Goal: Task Accomplishment & Management: Manage account settings

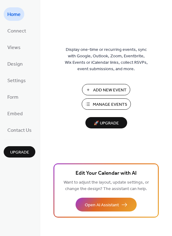
click at [111, 108] on span "Manage Events" at bounding box center [110, 104] width 34 height 6
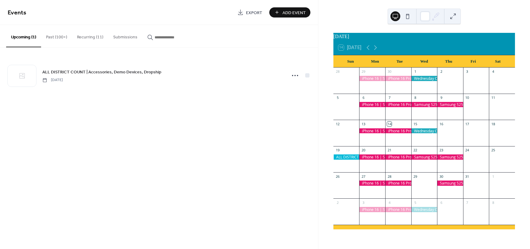
click at [97, 37] on button "Recurring (11)" at bounding box center [90, 36] width 36 height 22
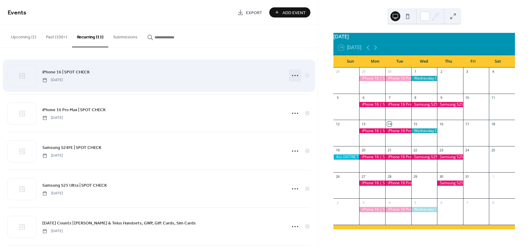
click at [296, 75] on icon at bounding box center [295, 75] width 10 height 10
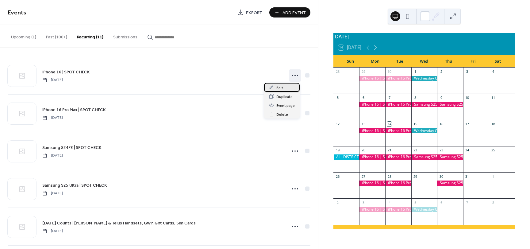
click at [286, 86] on div "Edit" at bounding box center [282, 87] width 36 height 9
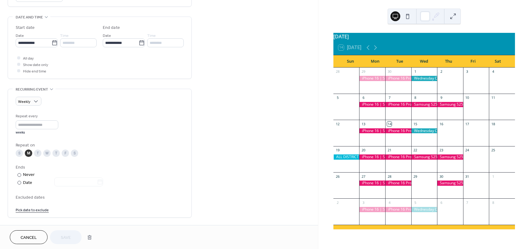
scroll to position [184, 0]
click at [25, 183] on div "Date" at bounding box center [63, 181] width 80 height 7
click at [103, 182] on label at bounding box center [78, 180] width 49 height 9
click at [97, 182] on input "text" at bounding box center [75, 180] width 43 height 9
click at [76, 138] on td "7" at bounding box center [75, 137] width 10 height 9
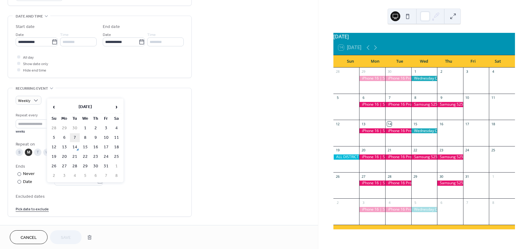
type input "**********"
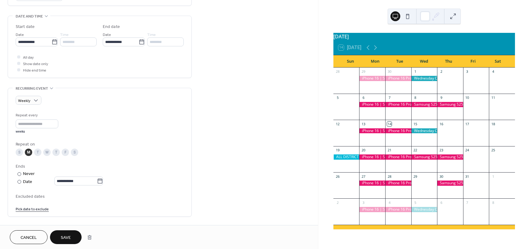
click at [71, 234] on span "Save" at bounding box center [66, 237] width 10 height 6
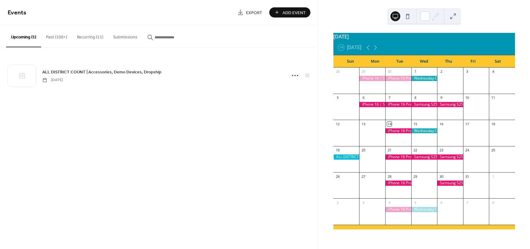
click at [91, 36] on button "Recurring (11)" at bounding box center [90, 36] width 36 height 22
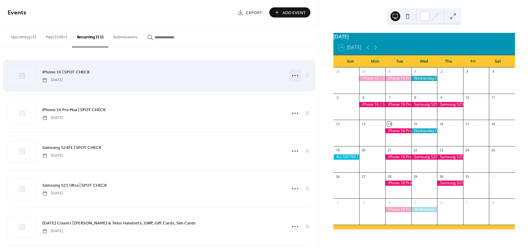
click at [292, 76] on icon at bounding box center [295, 75] width 10 height 10
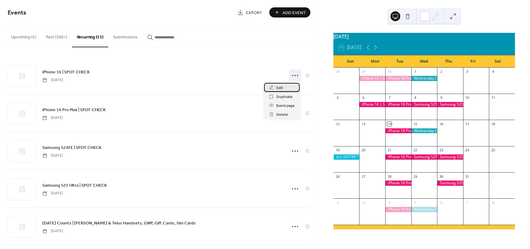
click at [290, 85] on div "Edit" at bounding box center [282, 87] width 36 height 9
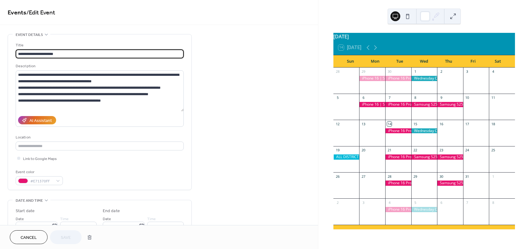
type input "**********"
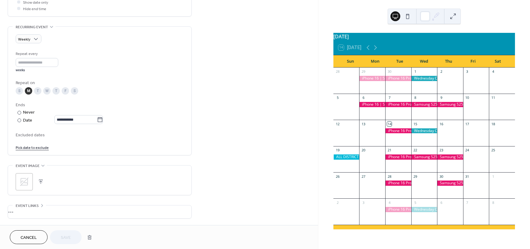
click at [38, 239] on button "Cancel" at bounding box center [29, 237] width 38 height 14
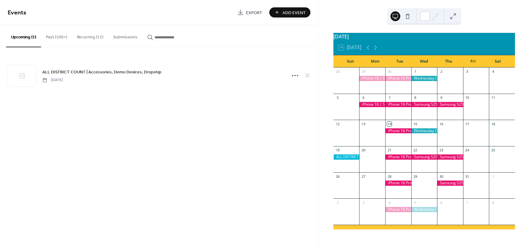
click at [92, 36] on button "Recurring (11)" at bounding box center [90, 36] width 36 height 22
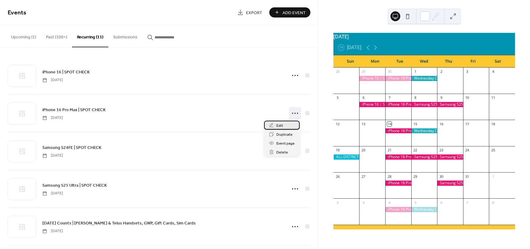
drag, startPoint x: 293, startPoint y: 112, endPoint x: 283, endPoint y: 123, distance: 14.8
click at [283, 123] on div "Edit" at bounding box center [282, 124] width 36 height 9
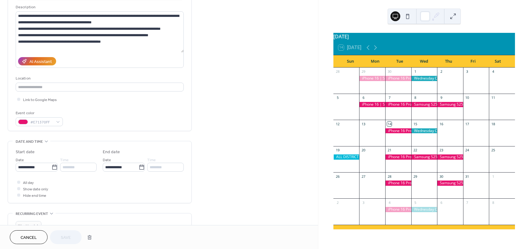
scroll to position [184, 0]
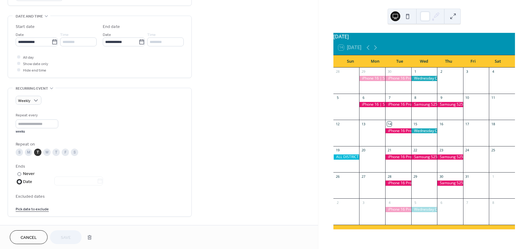
click at [29, 180] on div "Date" at bounding box center [63, 181] width 80 height 7
click at [103, 181] on icon at bounding box center [100, 181] width 6 height 6
click at [97, 181] on input "text" at bounding box center [75, 180] width 43 height 9
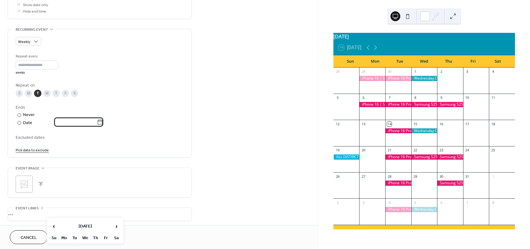
scroll to position [245, 0]
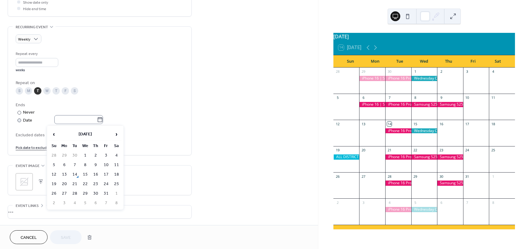
click at [103, 121] on label at bounding box center [78, 119] width 49 height 9
click at [97, 121] on input "text" at bounding box center [75, 119] width 43 height 9
click at [76, 163] on td "7" at bounding box center [75, 164] width 10 height 9
type input "**********"
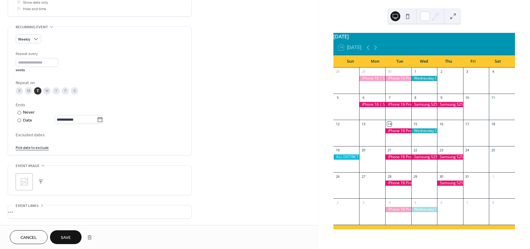
click at [67, 236] on span "Save" at bounding box center [66, 237] width 10 height 6
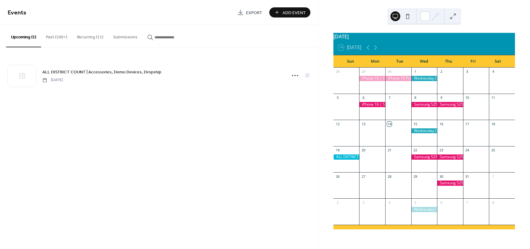
click at [87, 39] on button "Recurring (11)" at bounding box center [90, 36] width 36 height 22
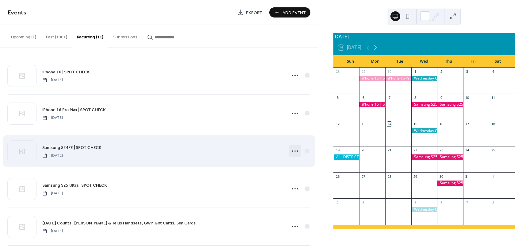
click at [296, 150] on icon at bounding box center [295, 151] width 10 height 10
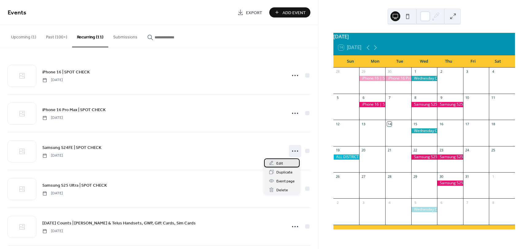
click at [290, 161] on div "Edit" at bounding box center [282, 162] width 36 height 9
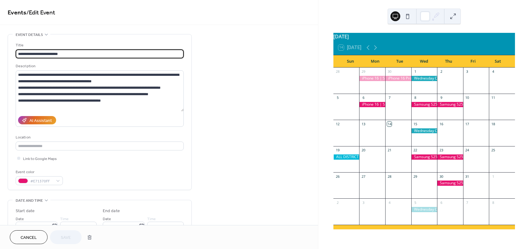
type input "**********"
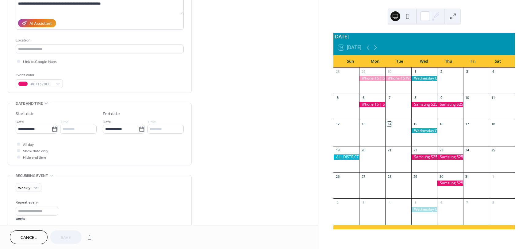
scroll to position [245, 0]
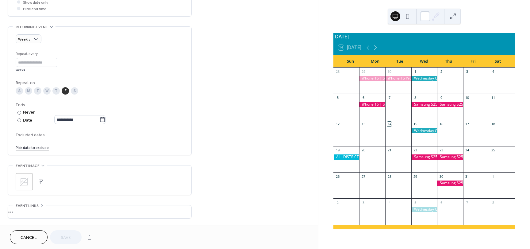
click at [42, 237] on button "Cancel" at bounding box center [29, 237] width 38 height 14
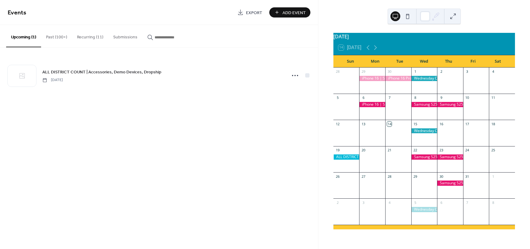
click at [90, 36] on button "Recurring (11)" at bounding box center [90, 36] width 36 height 22
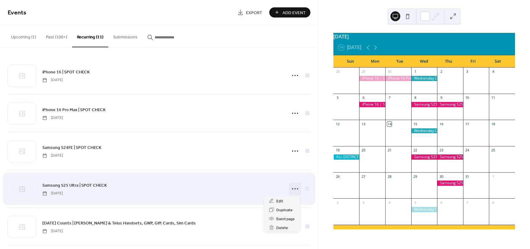
click at [294, 188] on icon at bounding box center [295, 189] width 10 height 10
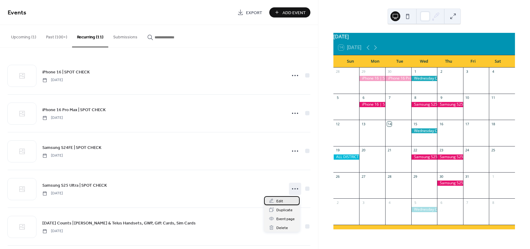
click at [290, 199] on div "Edit" at bounding box center [282, 200] width 36 height 9
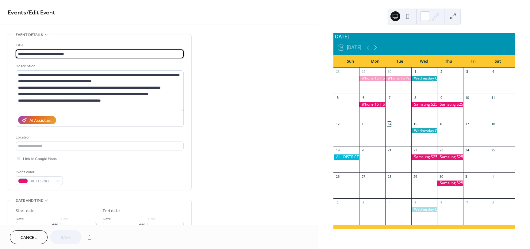
type input "**********"
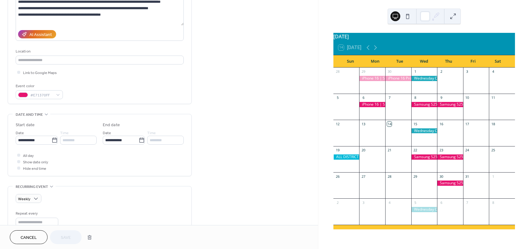
scroll to position [215, 0]
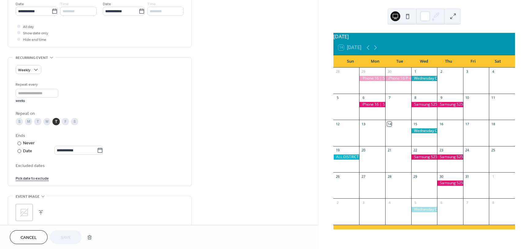
click at [30, 238] on span "Cancel" at bounding box center [29, 237] width 16 height 6
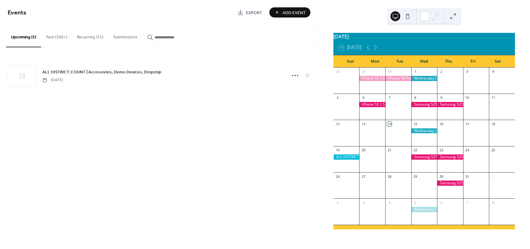
click at [97, 36] on button "Recurring (11)" at bounding box center [90, 36] width 36 height 22
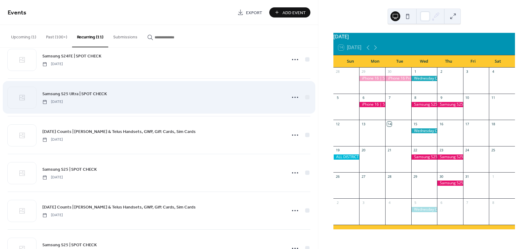
scroll to position [92, 0]
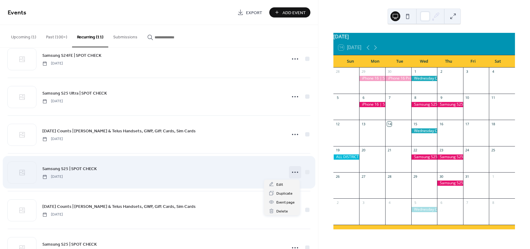
click at [290, 171] on icon at bounding box center [295, 172] width 10 height 10
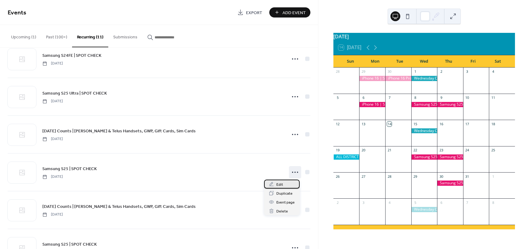
click at [288, 185] on div "Edit" at bounding box center [282, 183] width 36 height 9
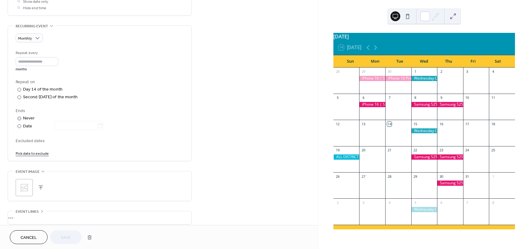
scroll to position [237, 0]
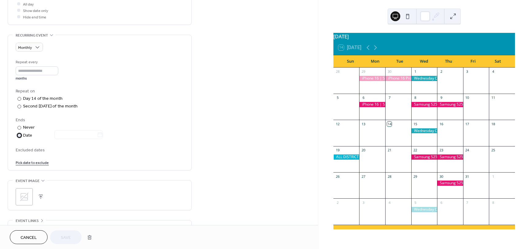
click at [21, 137] on div "​" at bounding box center [19, 135] width 6 height 6
click at [103, 135] on label at bounding box center [78, 134] width 49 height 9
click at [97, 135] on input "text" at bounding box center [75, 134] width 43 height 9
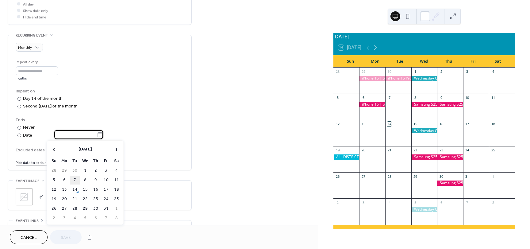
click at [76, 181] on td "7" at bounding box center [75, 179] width 10 height 9
type input "**********"
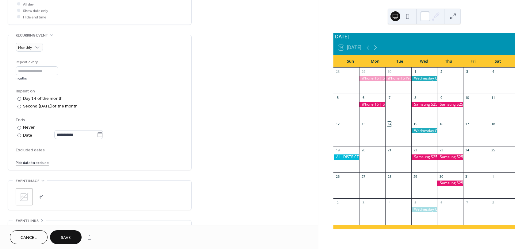
click at [73, 236] on button "Save" at bounding box center [66, 237] width 32 height 14
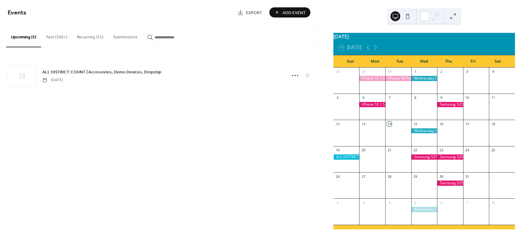
click at [77, 36] on button "Recurring (11)" at bounding box center [90, 36] width 36 height 22
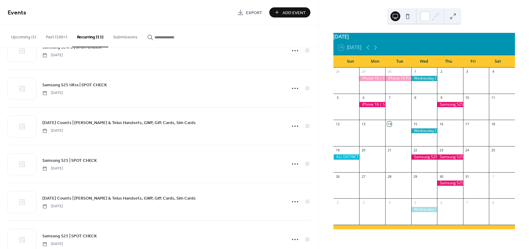
scroll to position [232, 0]
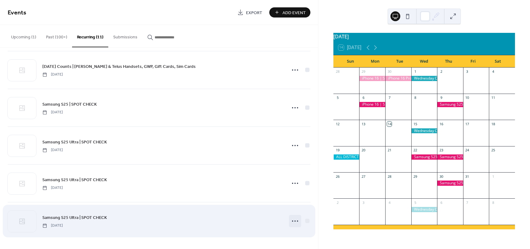
click at [297, 220] on div at bounding box center [295, 221] width 12 height 12
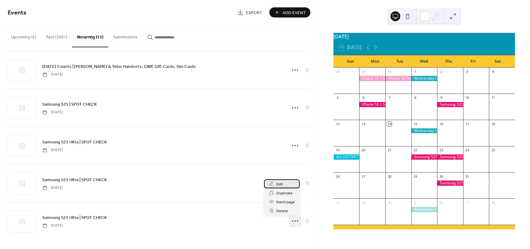
click at [279, 185] on span "Edit" at bounding box center [279, 184] width 7 height 6
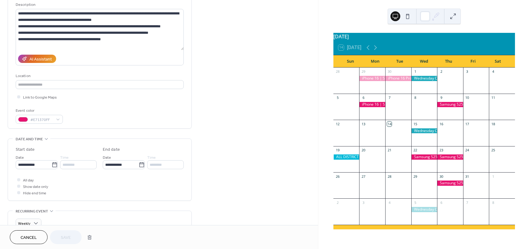
scroll to position [276, 0]
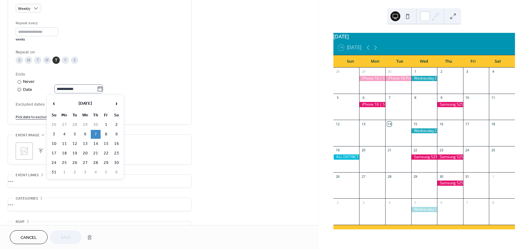
click at [103, 91] on icon at bounding box center [100, 89] width 6 height 6
click at [97, 91] on input "**********" at bounding box center [75, 88] width 43 height 9
click at [55, 106] on span "‹" at bounding box center [53, 103] width 9 height 12
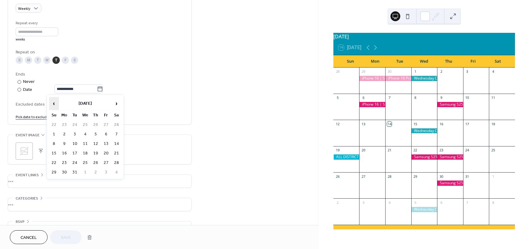
click at [55, 106] on span "‹" at bounding box center [53, 103] width 9 height 12
click at [76, 136] on td "7" at bounding box center [75, 134] width 10 height 9
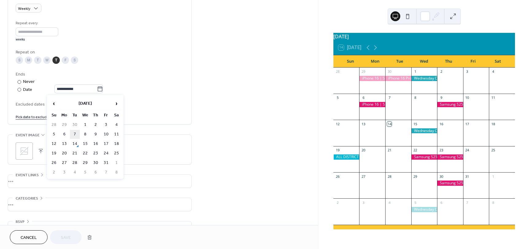
type input "**********"
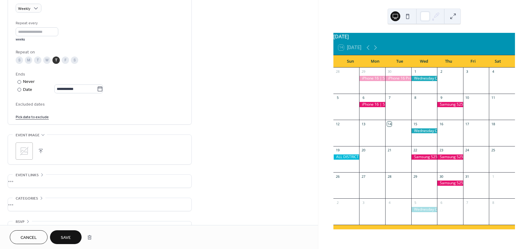
click at [70, 236] on span "Save" at bounding box center [66, 237] width 10 height 6
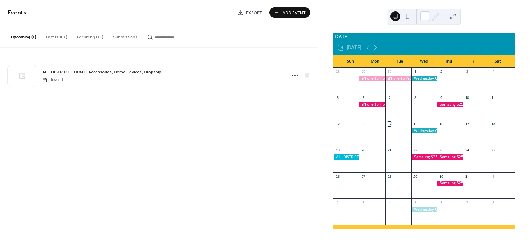
click at [97, 38] on button "Recurring (11)" at bounding box center [90, 36] width 36 height 22
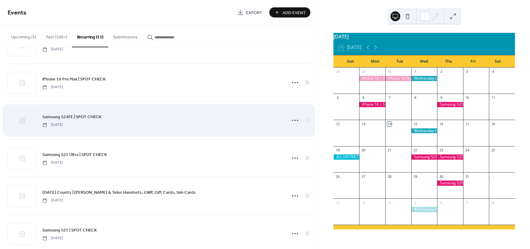
scroll to position [232, 0]
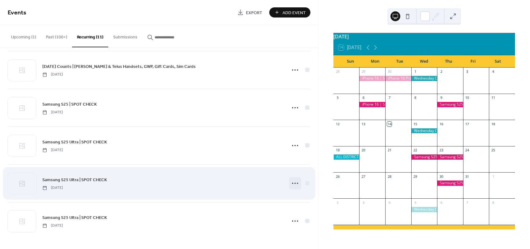
click at [289, 182] on div at bounding box center [295, 183] width 12 height 12
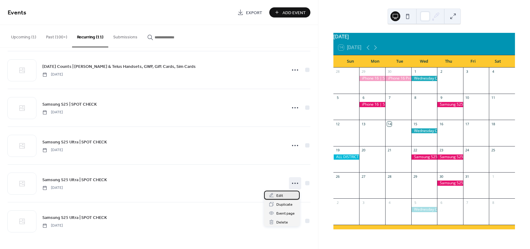
click at [284, 196] on div "Edit" at bounding box center [282, 194] width 36 height 9
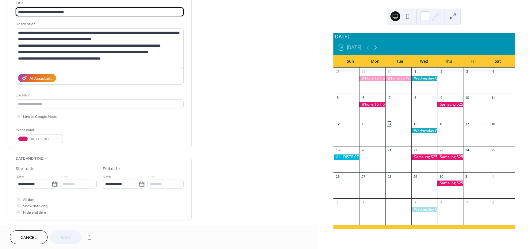
scroll to position [245, 0]
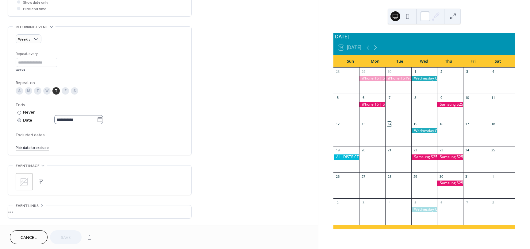
click at [100, 119] on icon at bounding box center [100, 119] width 5 height 5
click at [97, 119] on input "**********" at bounding box center [75, 119] width 43 height 9
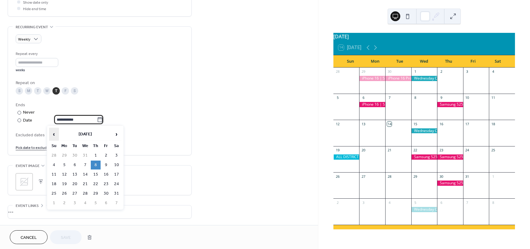
click at [54, 135] on span "‹" at bounding box center [53, 134] width 9 height 12
click at [76, 165] on td "7" at bounding box center [75, 164] width 10 height 9
type input "**********"
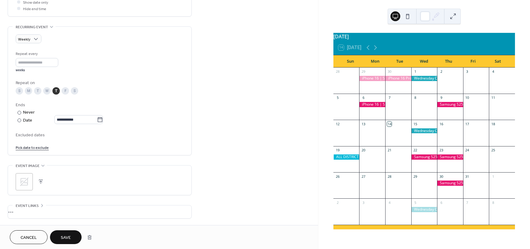
click at [72, 239] on button "Save" at bounding box center [66, 237] width 32 height 14
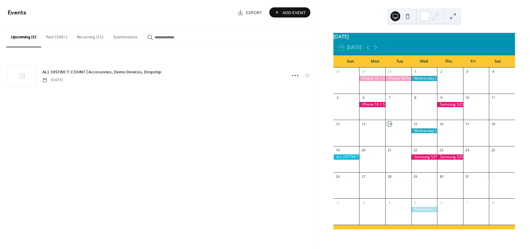
click at [80, 38] on button "Recurring (11)" at bounding box center [90, 36] width 36 height 22
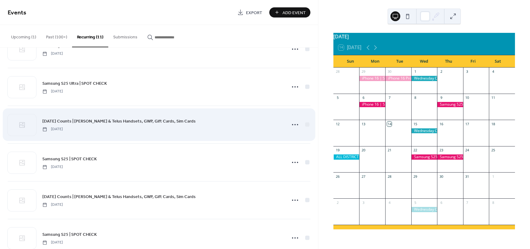
scroll to position [232, 0]
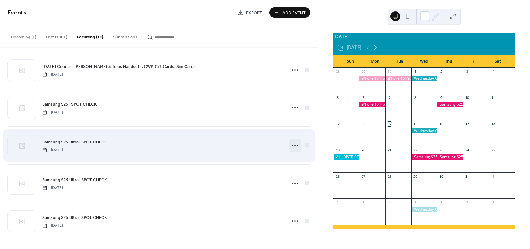
click at [292, 143] on icon at bounding box center [295, 145] width 10 height 10
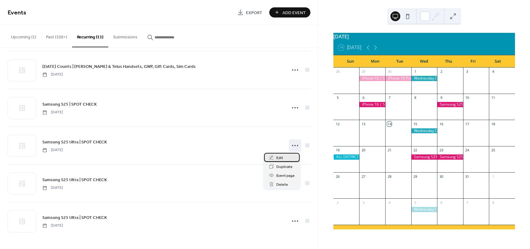
click at [280, 156] on span "Edit" at bounding box center [279, 157] width 7 height 6
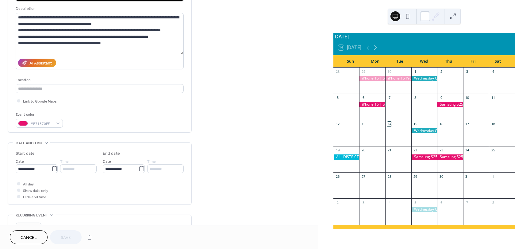
scroll to position [291, 0]
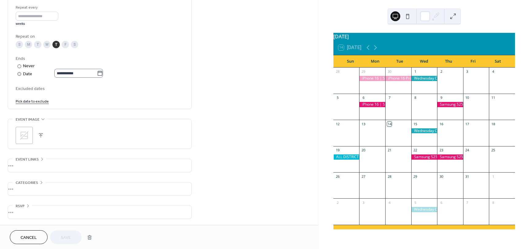
click at [103, 73] on icon at bounding box center [100, 73] width 6 height 6
click at [97, 73] on input "**********" at bounding box center [75, 73] width 43 height 9
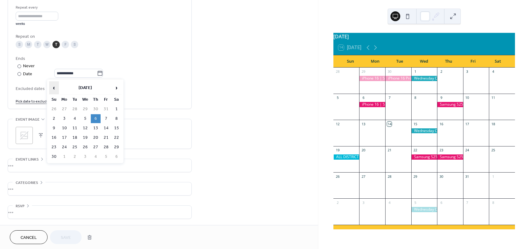
click at [53, 88] on span "‹" at bounding box center [53, 88] width 9 height 12
click at [75, 119] on td "7" at bounding box center [75, 118] width 10 height 9
type input "**********"
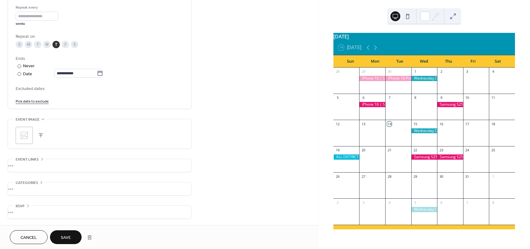
click at [70, 239] on span "Save" at bounding box center [66, 237] width 10 height 6
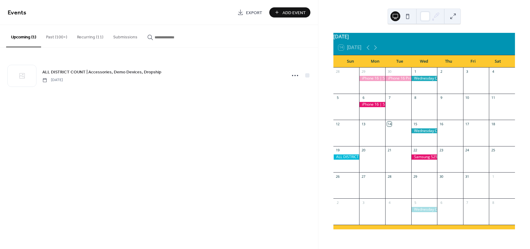
click at [85, 35] on button "Recurring (11)" at bounding box center [90, 36] width 36 height 22
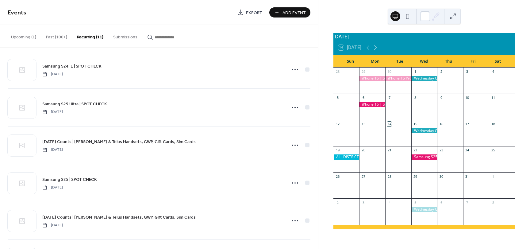
scroll to position [232, 0]
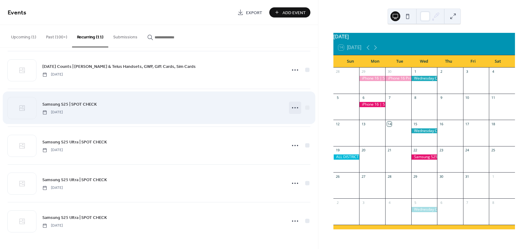
click at [291, 106] on icon at bounding box center [295, 108] width 10 height 10
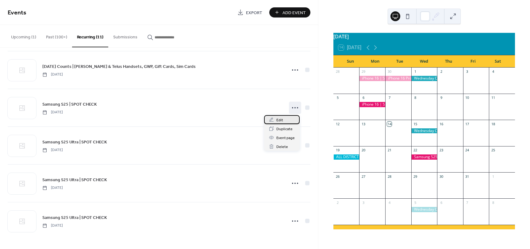
click at [289, 118] on div "Edit" at bounding box center [282, 119] width 36 height 9
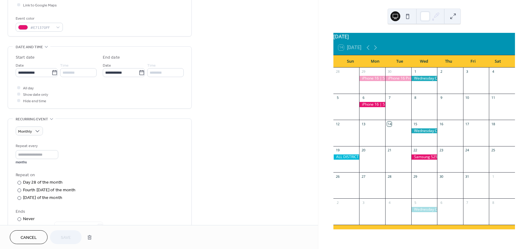
scroll to position [184, 0]
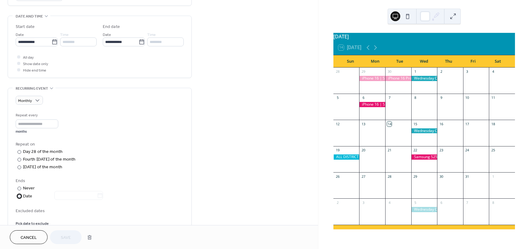
click at [28, 195] on div "Date" at bounding box center [63, 195] width 80 height 7
click at [103, 195] on icon at bounding box center [100, 195] width 6 height 6
click at [97, 195] on input "text" at bounding box center [75, 195] width 43 height 9
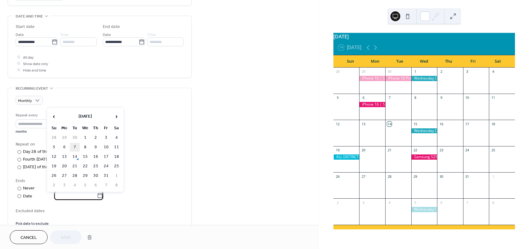
click at [78, 147] on td "7" at bounding box center [75, 147] width 10 height 9
type input "**********"
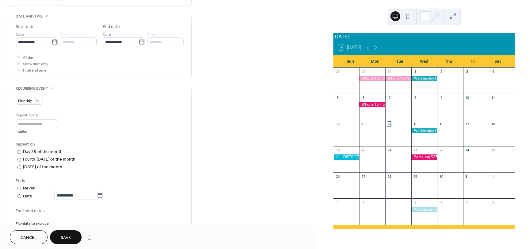
click at [64, 238] on span "Save" at bounding box center [66, 237] width 10 height 6
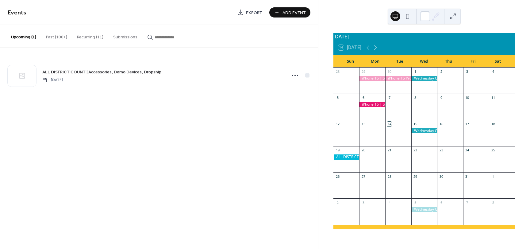
click at [87, 36] on button "Recurring (11)" at bounding box center [90, 36] width 36 height 22
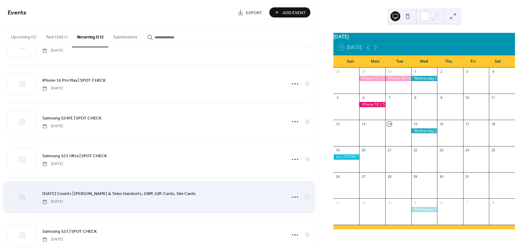
scroll to position [31, 0]
click at [116, 191] on span "[DATE] Counts | [PERSON_NAME] & Telus Handsets, GWP, Gift Cards, Sim Cards" at bounding box center [118, 192] width 153 height 6
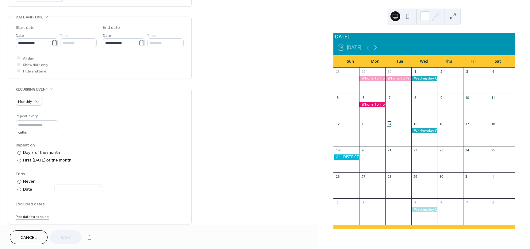
scroll to position [184, 0]
click at [30, 134] on span "Weekly" at bounding box center [27, 134] width 13 height 6
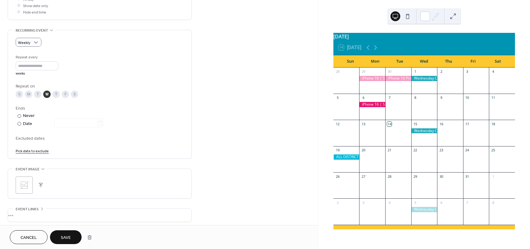
scroll to position [245, 0]
click at [67, 234] on span "Save" at bounding box center [66, 237] width 10 height 6
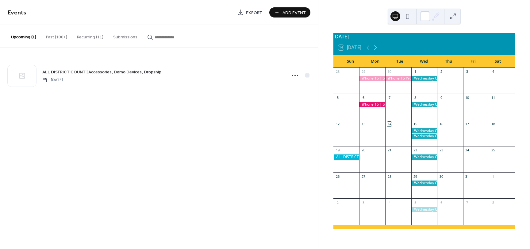
click at [86, 35] on button "Recurring (11)" at bounding box center [90, 36] width 36 height 22
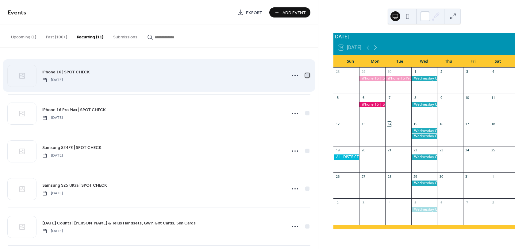
click at [306, 75] on div at bounding box center [307, 75] width 4 height 4
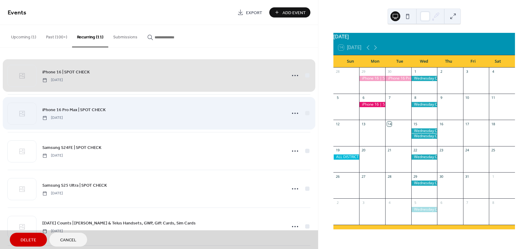
click at [306, 111] on div "iPhone 16 Pro Max | SPOT CHECK [DATE]" at bounding box center [159, 113] width 302 height 38
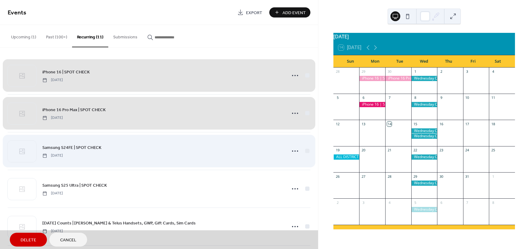
click at [304, 151] on div "Samsung S24FE | SPOT CHECK [DATE]" at bounding box center [159, 151] width 302 height 38
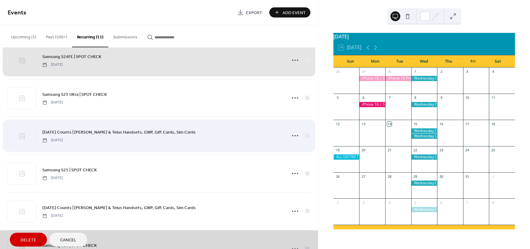
scroll to position [92, 0]
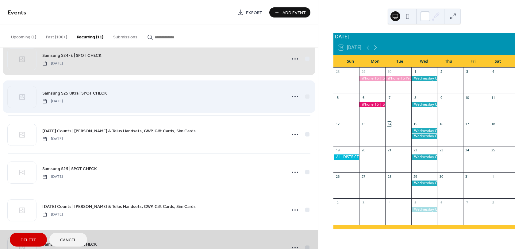
click at [306, 98] on div "Samsung S25 Ultra | SPOT CHECK [DATE]" at bounding box center [159, 97] width 302 height 38
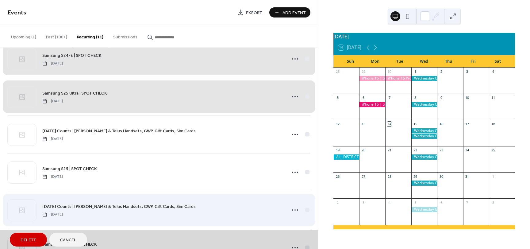
click at [104, 206] on div "[DATE] Counts | [PERSON_NAME] & Telus Handsets, GWP, Gift Cards, Sim Cards [DAT…" at bounding box center [159, 210] width 302 height 38
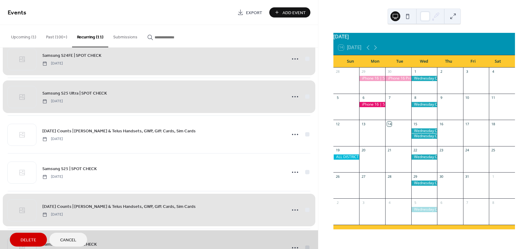
click at [65, 237] on span "Cancel" at bounding box center [68, 240] width 16 height 6
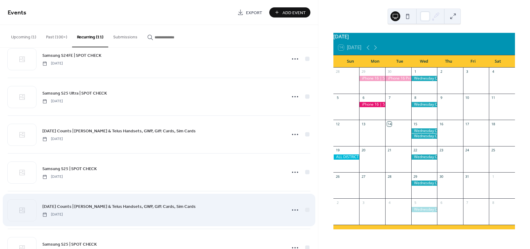
click at [88, 206] on span "[DATE] Counts | [PERSON_NAME] & Telus Handsets, GWP, Gift Cards, Sim Cards" at bounding box center [118, 206] width 153 height 6
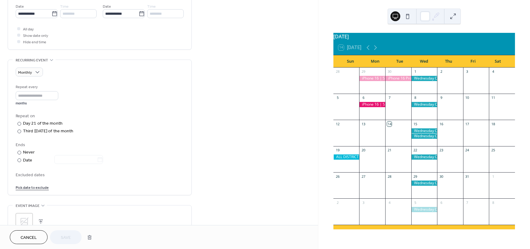
scroll to position [245, 0]
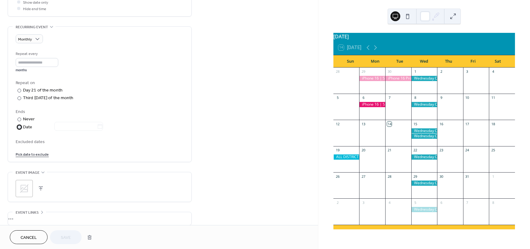
click at [28, 126] on div "Date" at bounding box center [63, 127] width 80 height 7
click at [103, 126] on icon at bounding box center [100, 126] width 6 height 6
click at [97, 126] on input "text" at bounding box center [75, 126] width 43 height 9
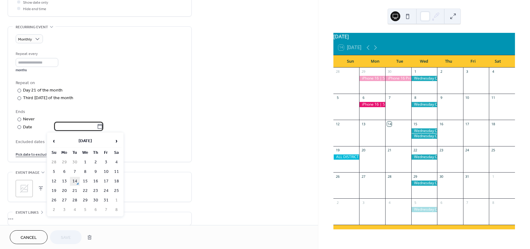
click at [75, 180] on td "14" at bounding box center [75, 181] width 10 height 9
type input "**********"
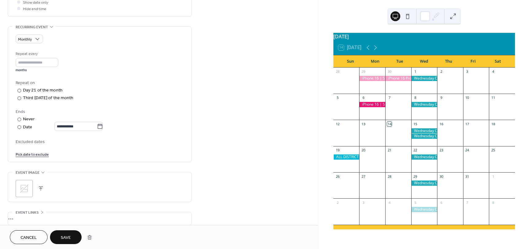
click at [73, 240] on button "Save" at bounding box center [66, 237] width 32 height 14
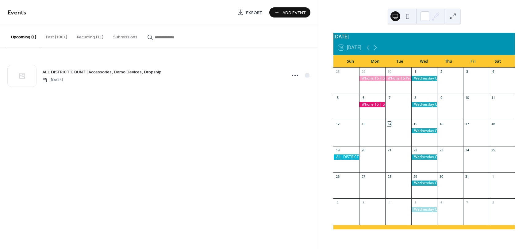
click at [92, 36] on button "Recurring (11)" at bounding box center [90, 36] width 36 height 22
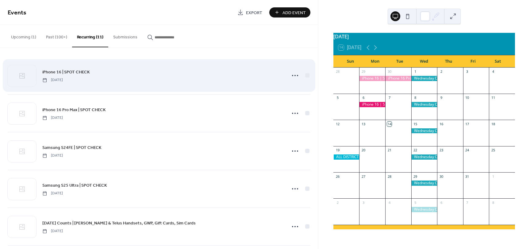
click at [254, 78] on div "iPhone 16 | SPOT CHECK [DATE]" at bounding box center [162, 75] width 240 height 14
click at [291, 74] on icon at bounding box center [295, 75] width 10 height 10
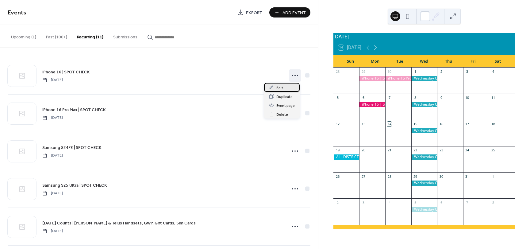
click at [291, 88] on div "Edit" at bounding box center [282, 87] width 36 height 9
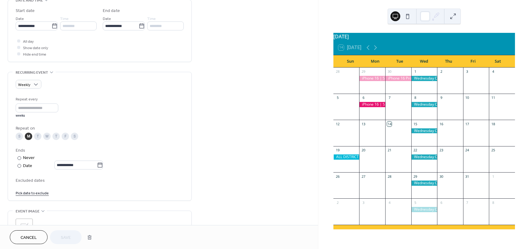
scroll to position [215, 0]
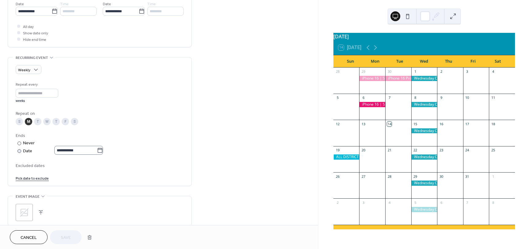
click at [102, 149] on icon at bounding box center [100, 149] width 5 height 5
click at [97, 149] on input "**********" at bounding box center [75, 150] width 43 height 9
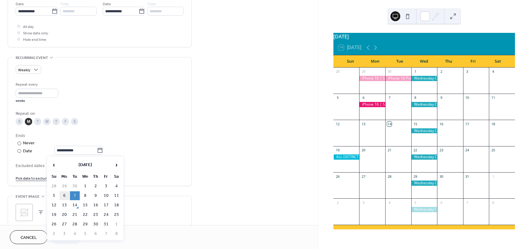
click at [67, 194] on td "6" at bounding box center [64, 195] width 10 height 9
type input "**********"
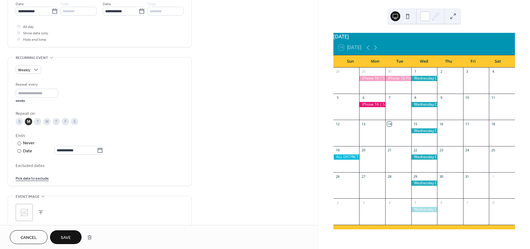
click at [68, 239] on span "Save" at bounding box center [66, 237] width 10 height 6
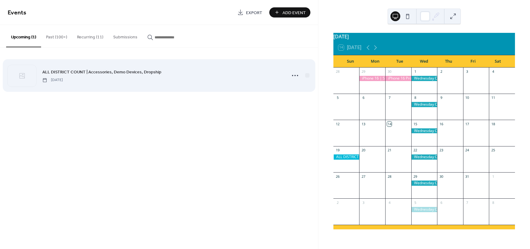
click at [63, 77] on span "[DATE]" at bounding box center [52, 80] width 21 height 6
click at [294, 75] on icon at bounding box center [295, 75] width 10 height 10
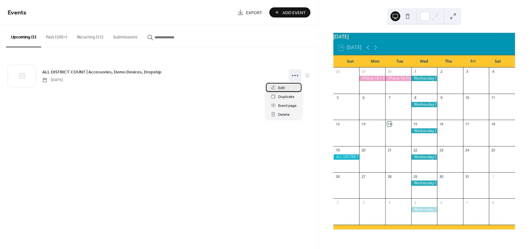
click at [288, 86] on div "Edit" at bounding box center [284, 87] width 36 height 9
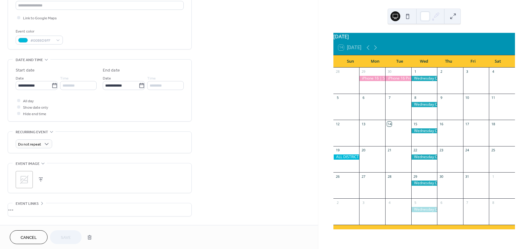
scroll to position [123, 0]
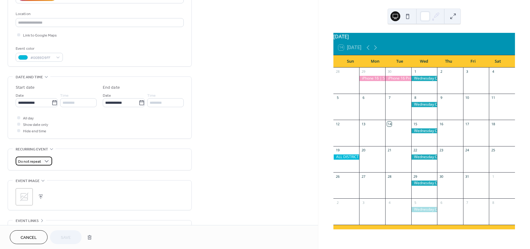
click at [50, 161] on div "Do not repeat" at bounding box center [34, 160] width 36 height 9
click at [375, 51] on icon at bounding box center [374, 47] width 7 height 7
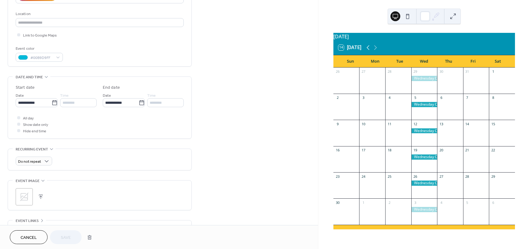
click at [367, 51] on icon at bounding box center [367, 47] width 7 height 7
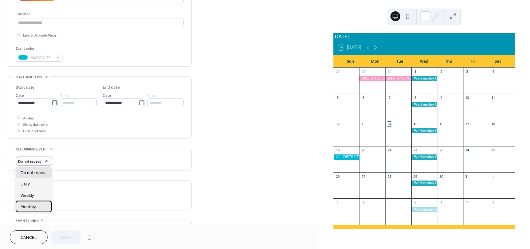
click at [33, 204] on span "Monthly" at bounding box center [28, 206] width 15 height 6
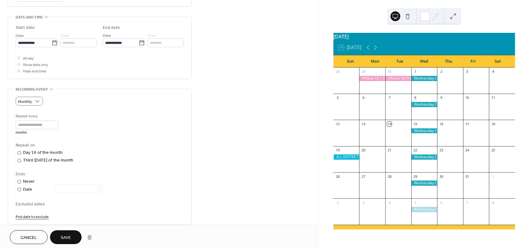
scroll to position [184, 0]
click at [35, 158] on div "Third [DATE] of the month" at bounding box center [48, 158] width 51 height 6
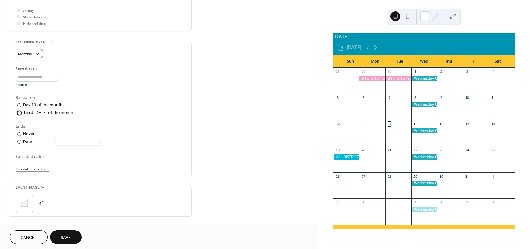
scroll to position [246, 0]
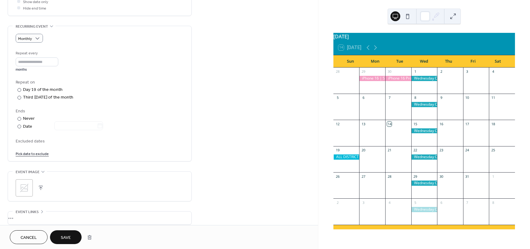
click at [66, 239] on span "Save" at bounding box center [66, 237] width 10 height 6
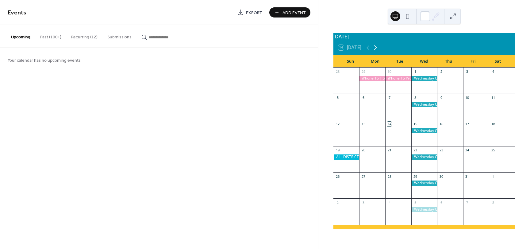
click at [376, 50] on icon at bounding box center [375, 47] width 3 height 5
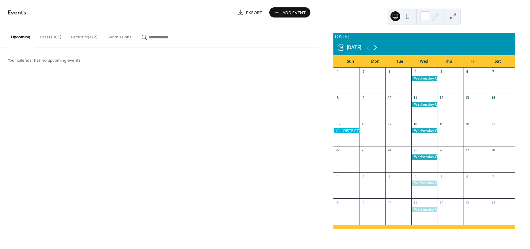
click at [376, 50] on icon at bounding box center [375, 47] width 3 height 5
click at [367, 48] on icon at bounding box center [367, 47] width 7 height 7
click at [376, 48] on icon at bounding box center [374, 47] width 7 height 7
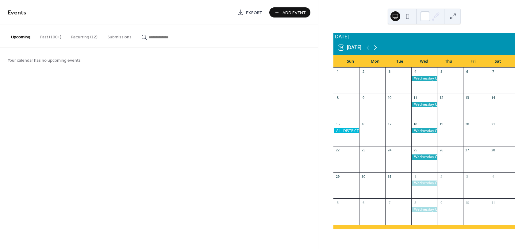
click at [376, 48] on icon at bounding box center [374, 47] width 7 height 7
